Goal: Find specific page/section: Find specific page/section

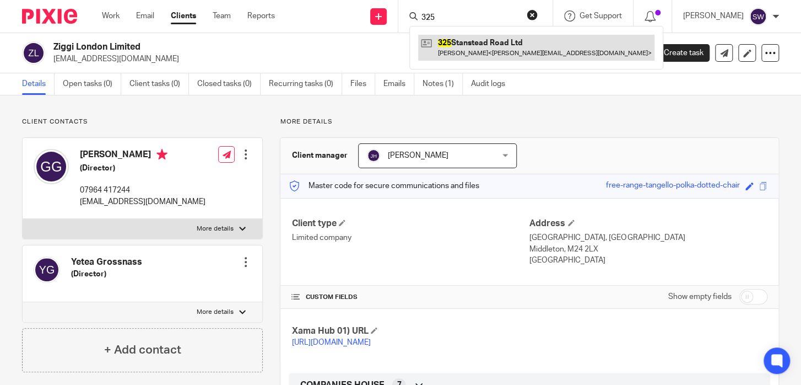
type input "325"
click at [477, 50] on link at bounding box center [536, 47] width 236 height 25
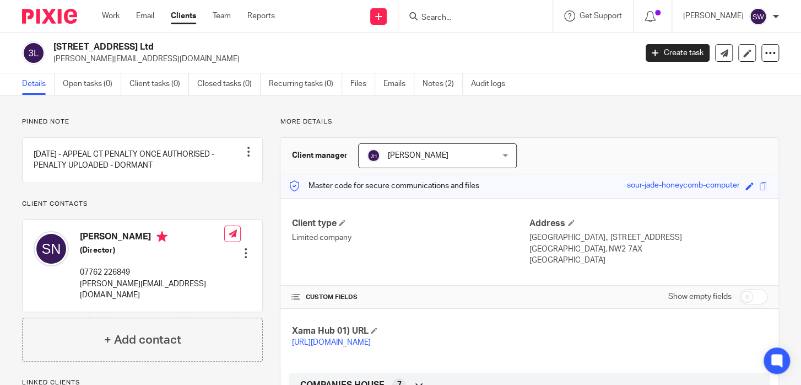
click at [455, 13] on input "Search" at bounding box center [469, 18] width 99 height 10
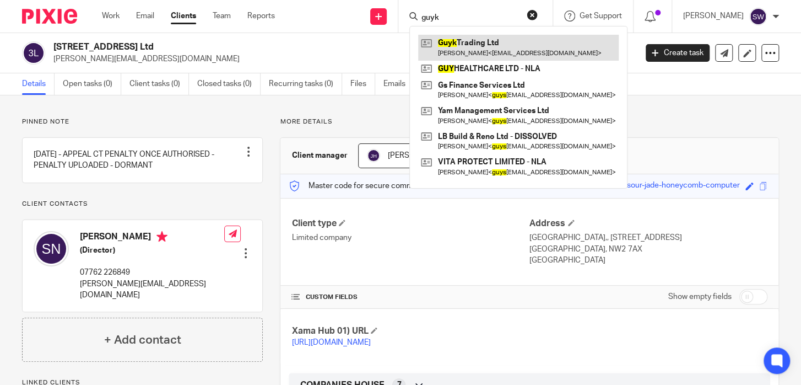
type input "guyk"
click at [483, 46] on link at bounding box center [518, 47] width 201 height 25
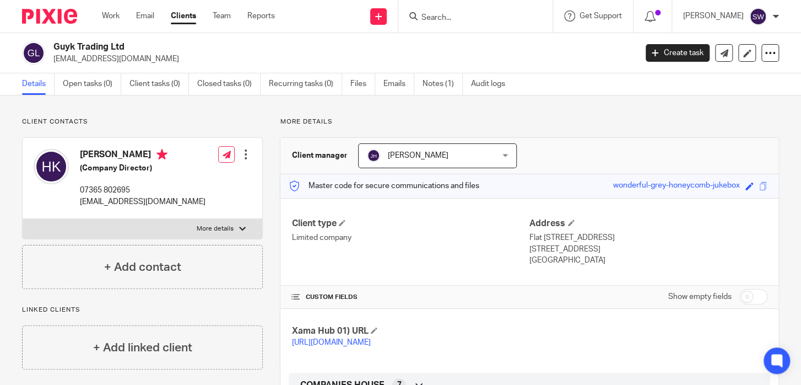
click at [441, 15] on input "Search" at bounding box center [469, 18] width 99 height 10
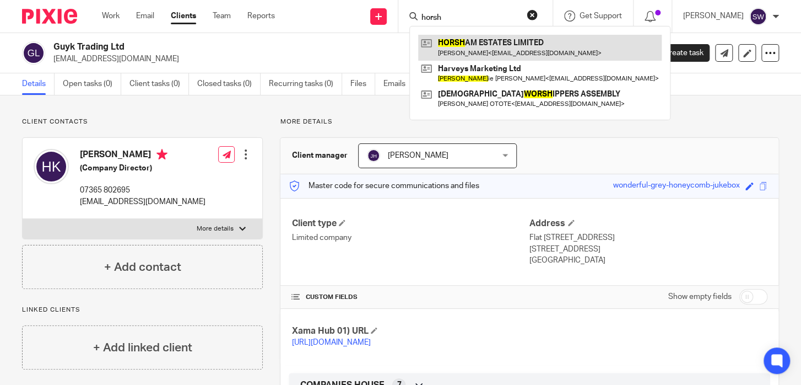
type input "horsh"
click at [477, 45] on link at bounding box center [540, 47] width 244 height 25
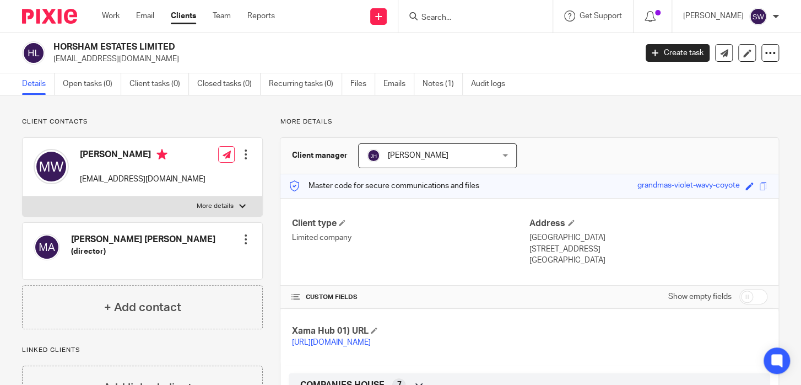
click at [448, 23] on input "Search" at bounding box center [469, 18] width 99 height 10
click at [449, 23] on form at bounding box center [478, 16] width 117 height 14
click at [471, 11] on form at bounding box center [478, 16] width 117 height 14
click at [463, 14] on input "Search" at bounding box center [469, 18] width 99 height 10
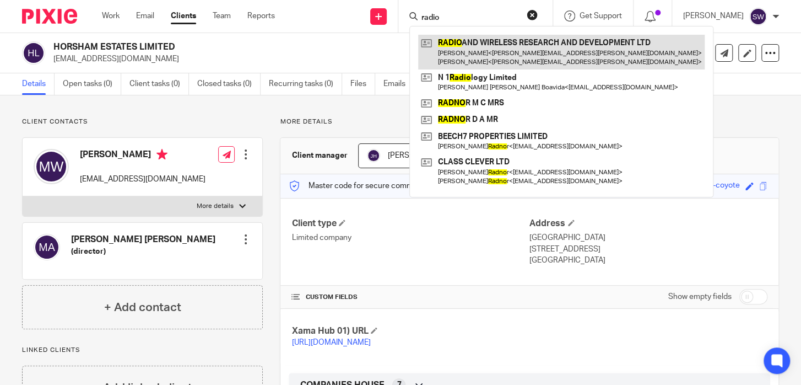
type input "radio"
click at [496, 54] on link at bounding box center [561, 52] width 287 height 34
